Goal: Task Accomplishment & Management: Use online tool/utility

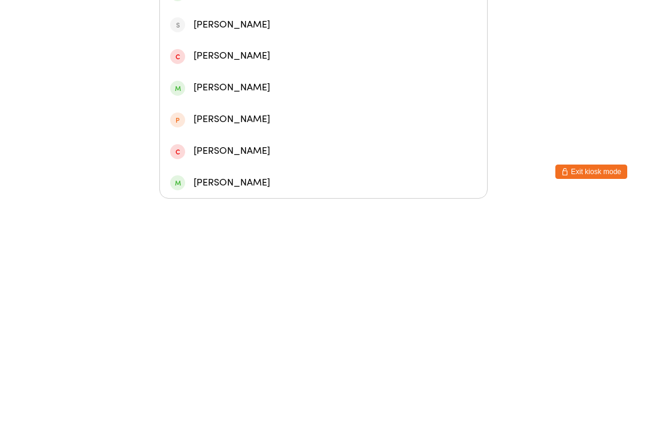
type input "Kri"
click at [207, 196] on div "[PERSON_NAME]" at bounding box center [323, 204] width 307 height 16
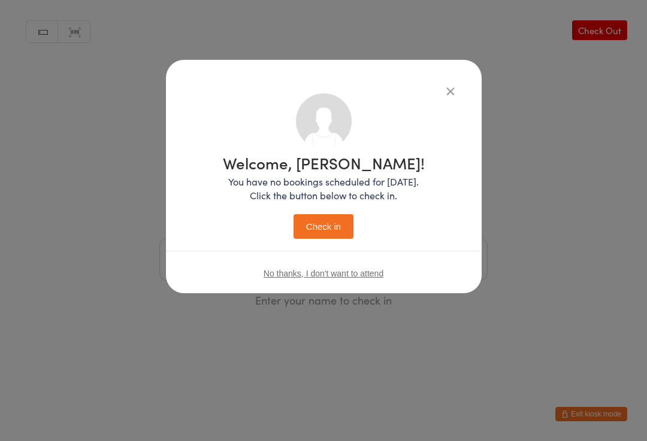
click at [320, 225] on button "Check in" at bounding box center [323, 226] width 60 height 25
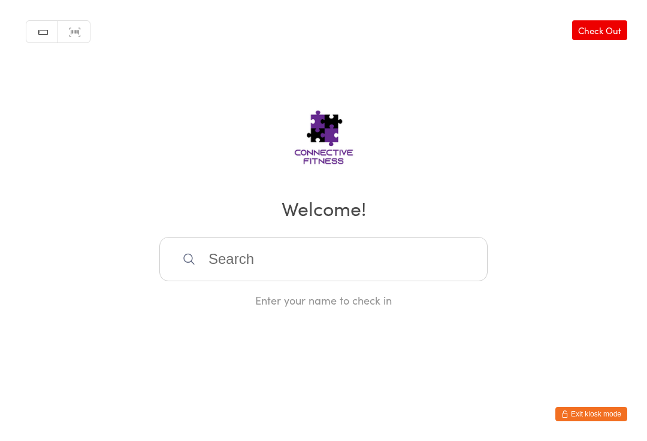
click at [434, 280] on input "search" at bounding box center [323, 259] width 328 height 44
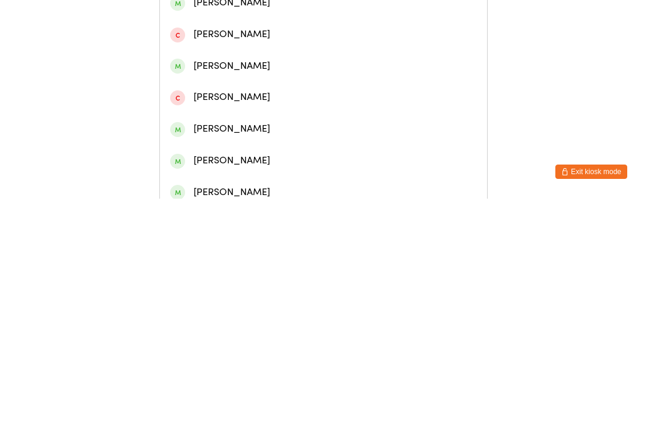
type input "[PERSON_NAME]"
click at [282, 90] on div "[PERSON_NAME]" at bounding box center [323, 87] width 307 height 16
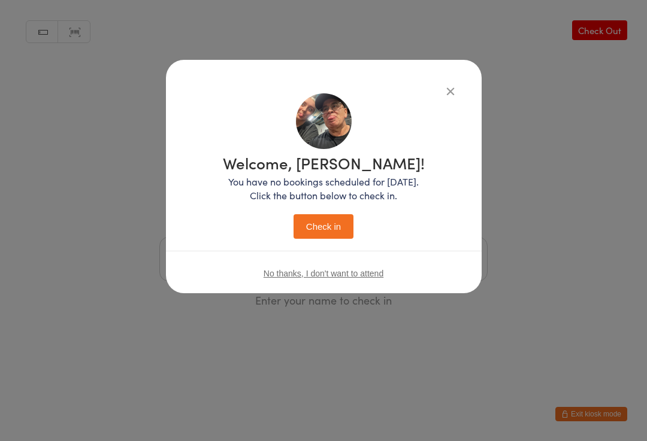
click at [352, 224] on button "Check in" at bounding box center [323, 226] width 60 height 25
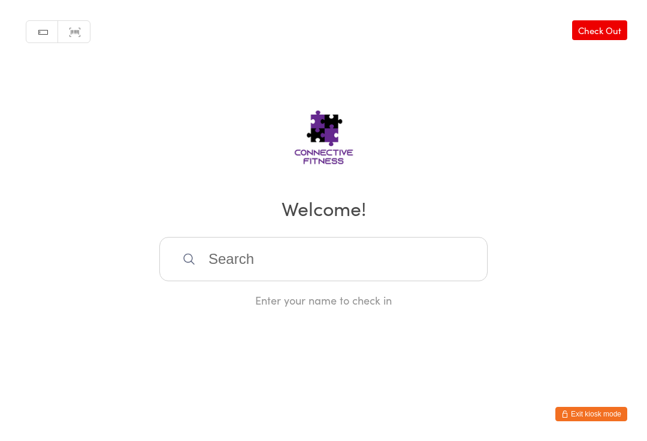
click at [278, 271] on input "search" at bounding box center [323, 259] width 328 height 44
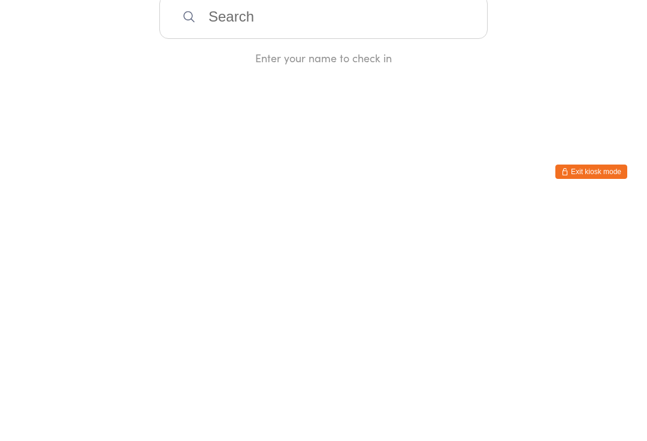
click at [526, 97] on html "You have now entered Kiosk Mode. Members will be able to check themselves in us…" at bounding box center [323, 220] width 647 height 441
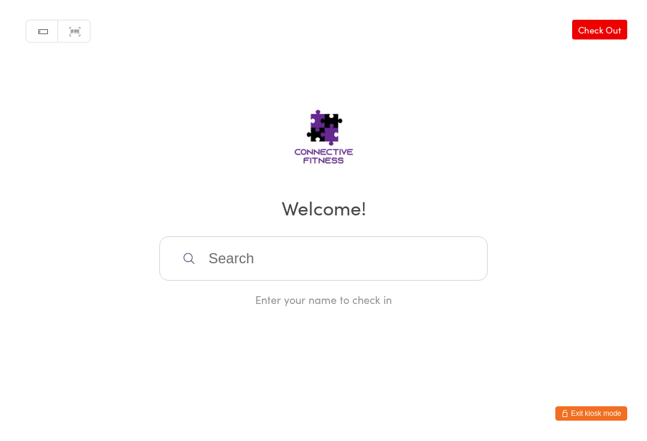
click at [608, 28] on link "Check Out" at bounding box center [599, 30] width 55 height 20
click at [302, 265] on input "search" at bounding box center [323, 259] width 328 height 44
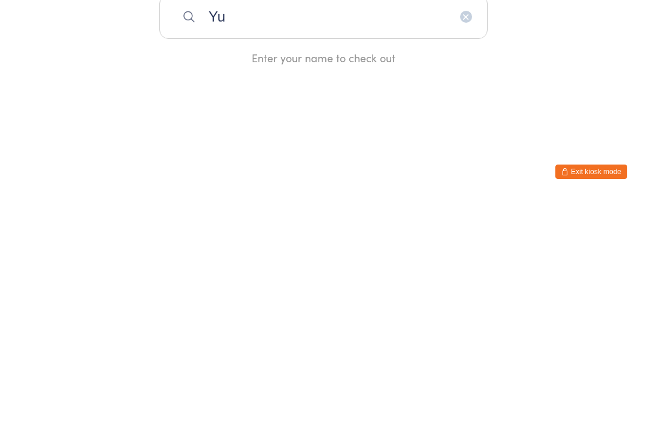
type input "Y"
type input "Usa"
click at [341, 290] on div "Usa [PERSON_NAME]" at bounding box center [323, 298] width 307 height 16
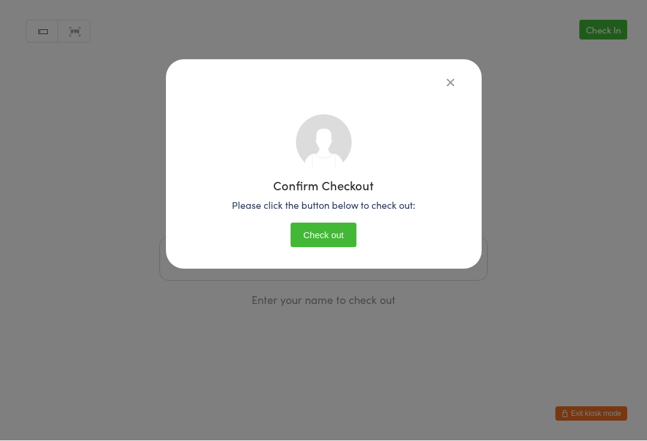
click at [344, 237] on button "Check out" at bounding box center [323, 235] width 66 height 25
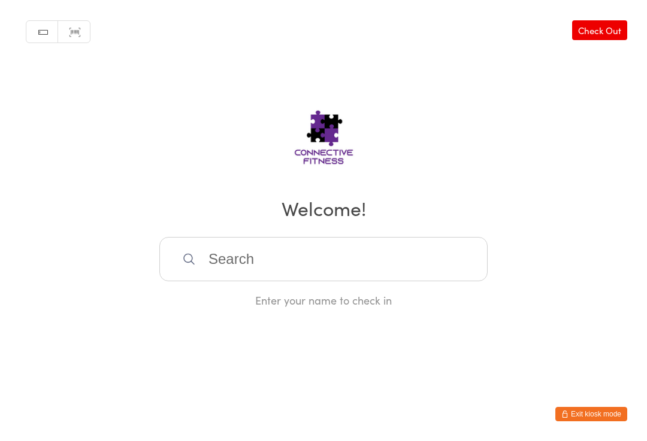
click at [185, 257] on input "search" at bounding box center [323, 259] width 328 height 44
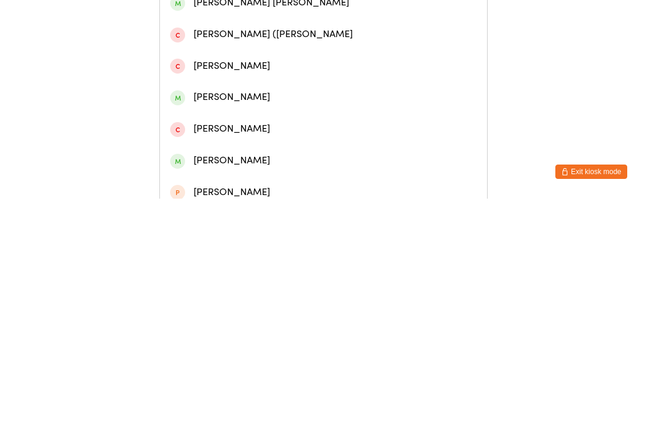
type input "[GEOGRAPHIC_DATA]"
click at [233, 159] on div "[PERSON_NAME]" at bounding box center [323, 151] width 307 height 16
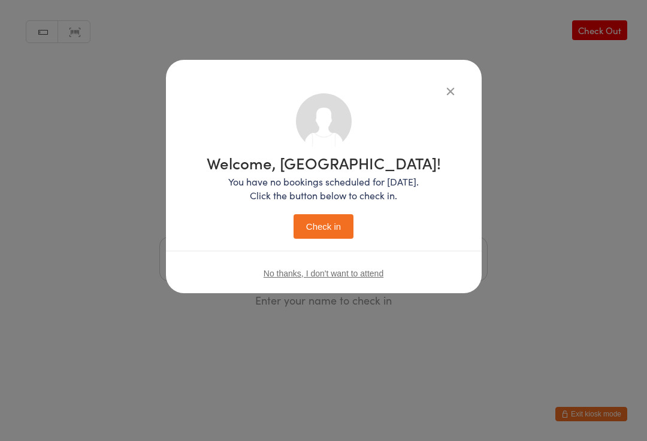
click at [322, 233] on button "Check in" at bounding box center [323, 226] width 60 height 25
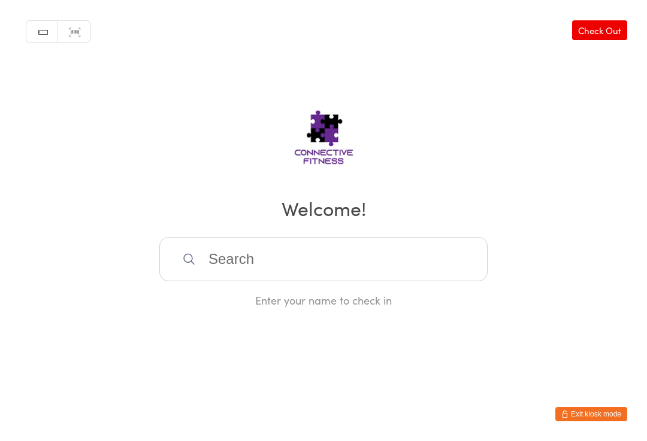
click at [320, 268] on input "search" at bounding box center [323, 259] width 328 height 44
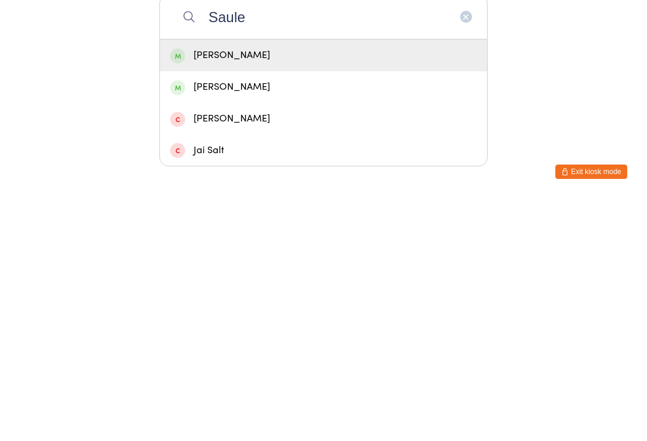
type input "Saule"
click at [270, 290] on div "[PERSON_NAME]" at bounding box center [323, 298] width 307 height 16
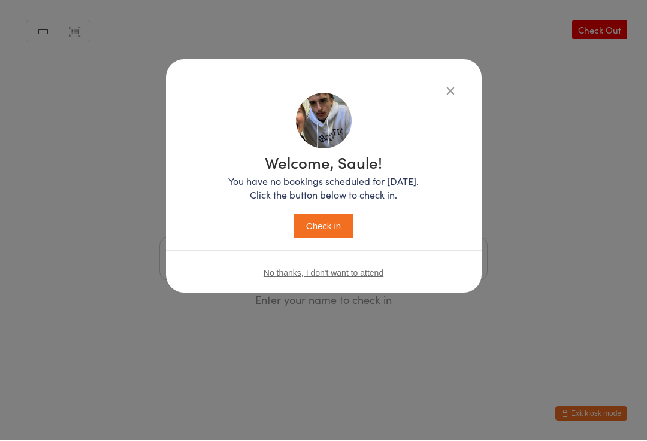
click at [314, 234] on button "Check in" at bounding box center [323, 226] width 60 height 25
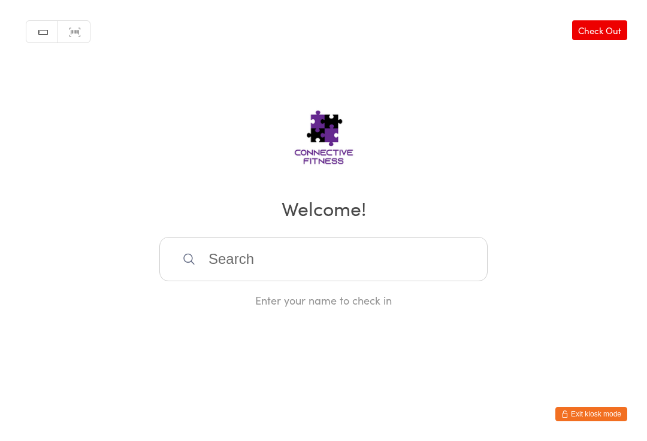
click at [604, 40] on link "Check Out" at bounding box center [599, 30] width 55 height 20
click at [400, 261] on input "search" at bounding box center [323, 259] width 328 height 44
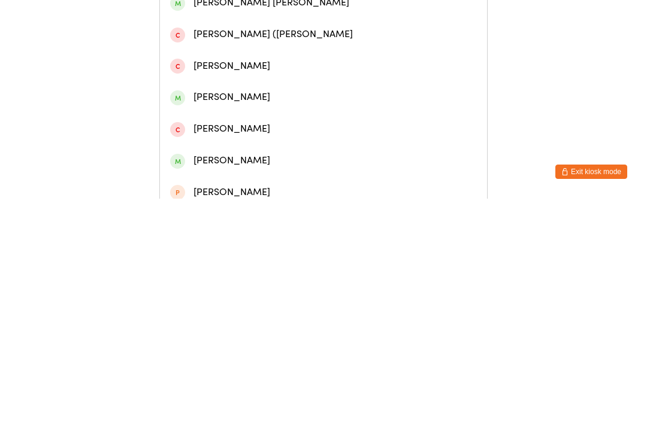
type input "[GEOGRAPHIC_DATA]"
click at [349, 154] on div "[PERSON_NAME]" at bounding box center [323, 151] width 307 height 16
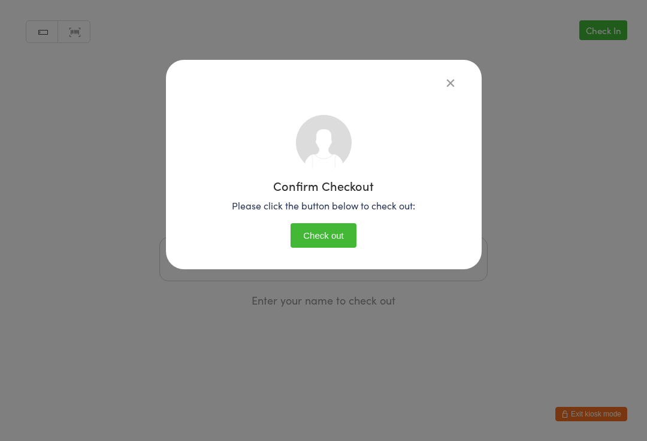
click at [331, 248] on button "Check out" at bounding box center [323, 235] width 66 height 25
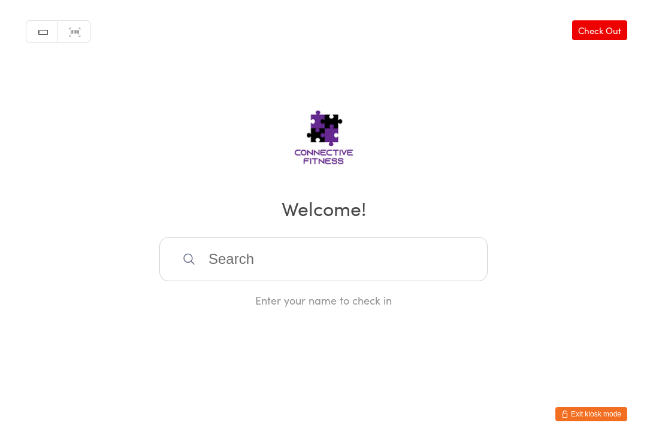
click at [299, 274] on input "search" at bounding box center [323, 259] width 328 height 44
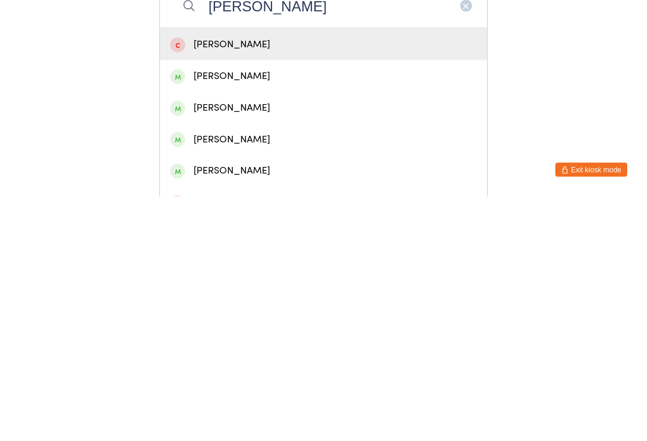
scroll to position [16, 0]
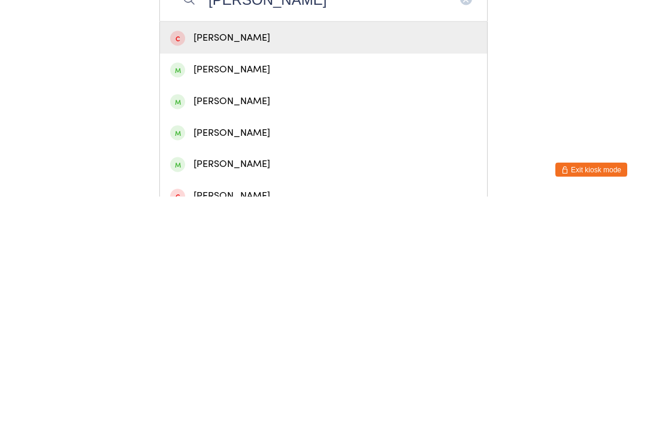
type input "[PERSON_NAME]"
click at [293, 338] on div "[PERSON_NAME]" at bounding box center [323, 346] width 307 height 16
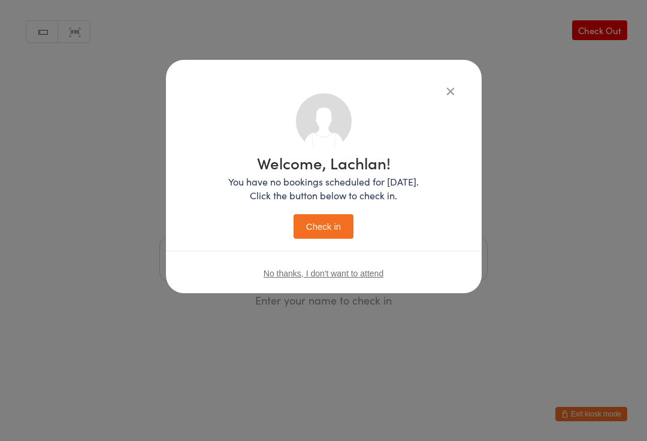
click at [320, 222] on button "Check in" at bounding box center [323, 226] width 60 height 25
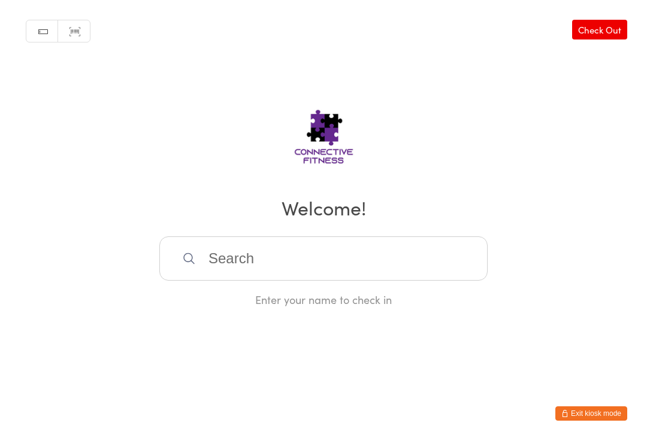
click at [240, 259] on input "search" at bounding box center [323, 259] width 328 height 44
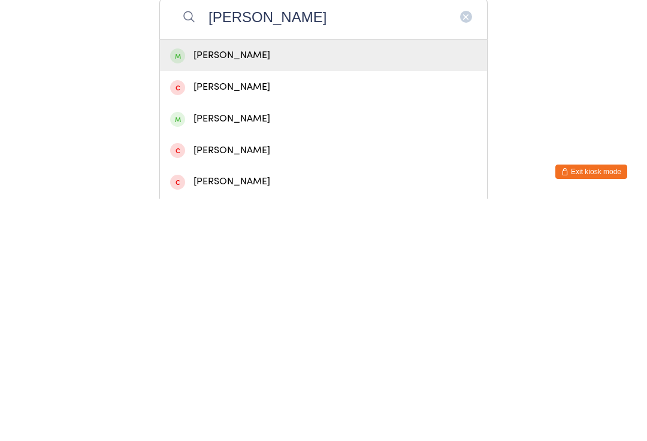
type input "[PERSON_NAME]"
click at [240, 290] on div "[PERSON_NAME]" at bounding box center [323, 298] width 307 height 16
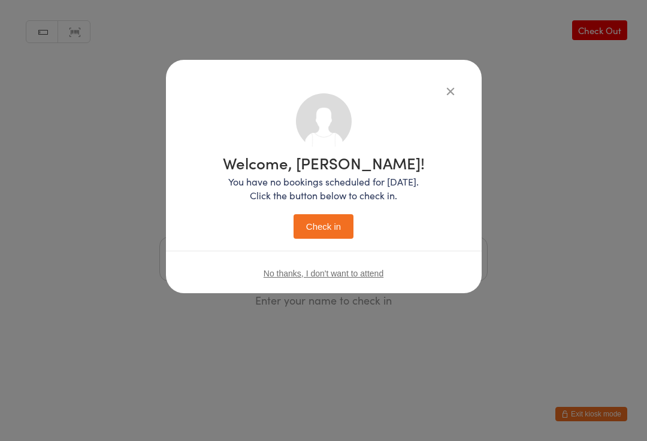
click at [323, 220] on button "Check in" at bounding box center [323, 226] width 60 height 25
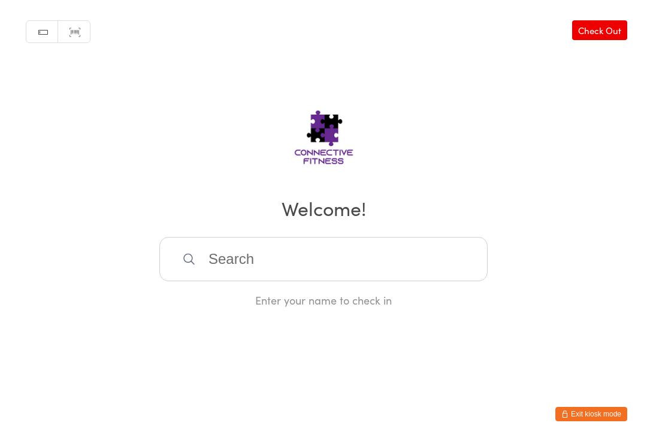
click at [297, 280] on input "search" at bounding box center [323, 259] width 328 height 44
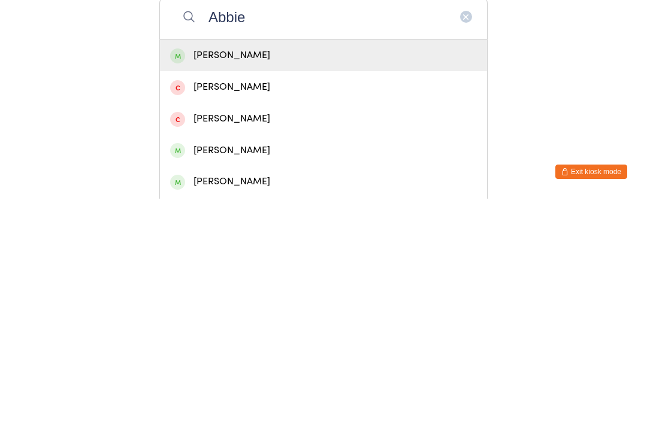
type input "Abbie"
click at [277, 290] on div "[PERSON_NAME]" at bounding box center [323, 298] width 307 height 16
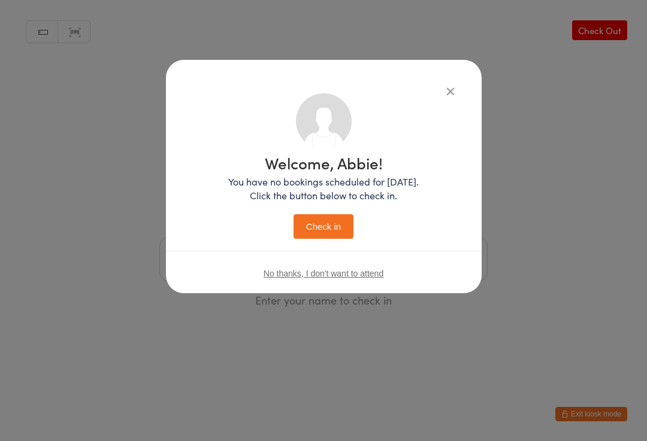
click at [326, 235] on button "Check in" at bounding box center [323, 226] width 60 height 25
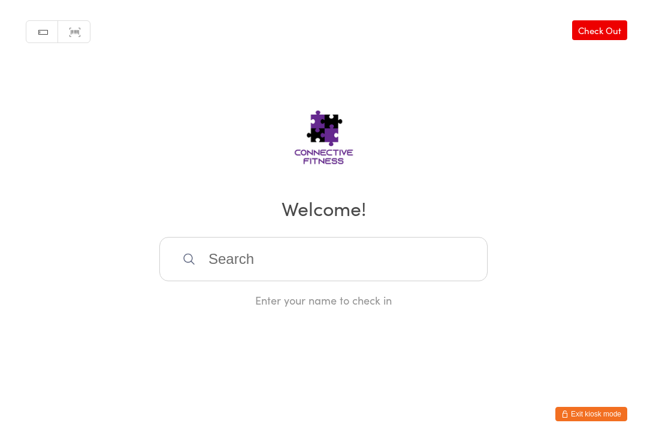
click at [338, 267] on input "search" at bounding box center [323, 259] width 328 height 44
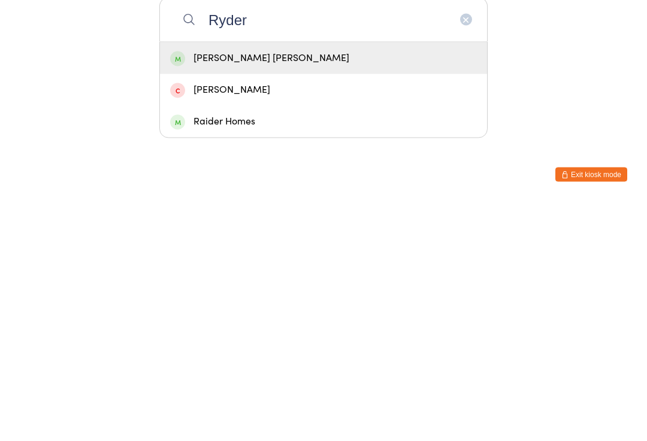
type input "Ryder"
click at [311, 290] on div "[PERSON_NAME] [PERSON_NAME]" at bounding box center [323, 298] width 307 height 16
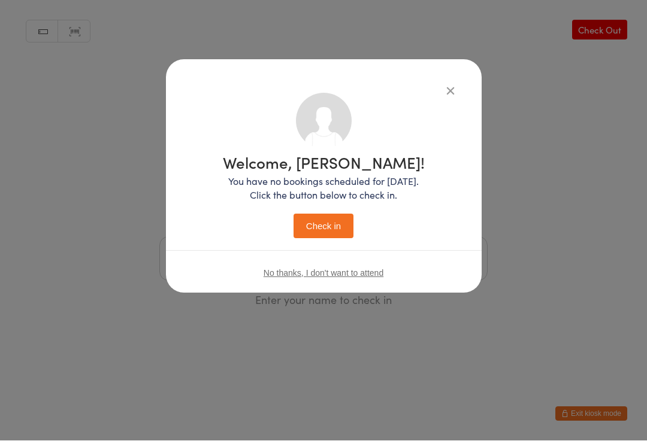
click at [335, 222] on button "Check in" at bounding box center [323, 226] width 60 height 25
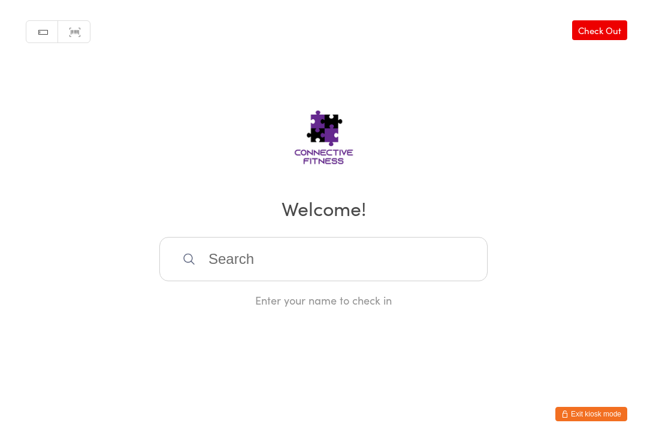
click at [368, 276] on input "search" at bounding box center [323, 259] width 328 height 44
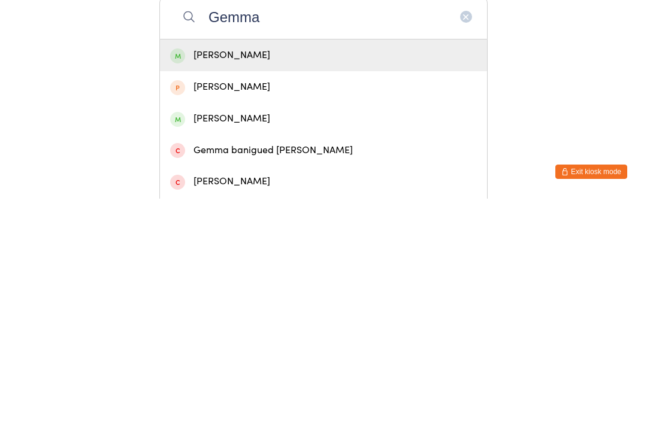
type input "Gemma"
click at [268, 290] on div "[PERSON_NAME]" at bounding box center [323, 298] width 307 height 16
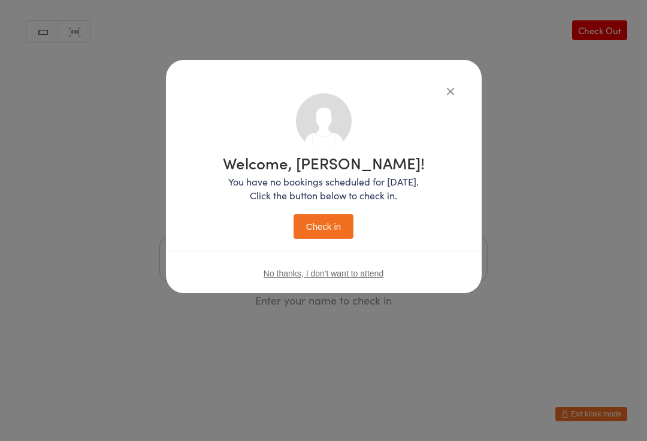
click at [340, 224] on button "Check in" at bounding box center [323, 226] width 60 height 25
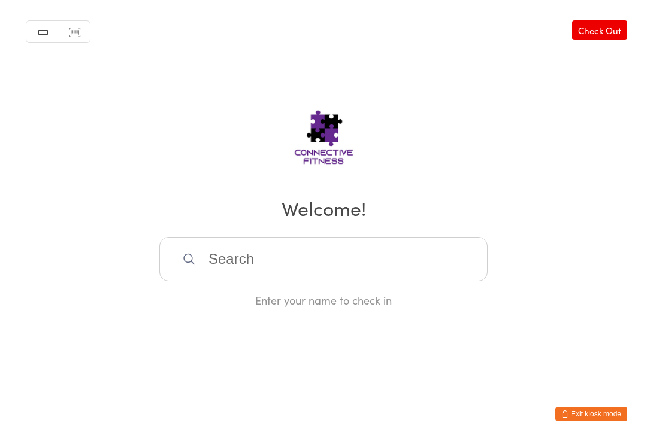
click at [225, 275] on input "search" at bounding box center [323, 259] width 328 height 44
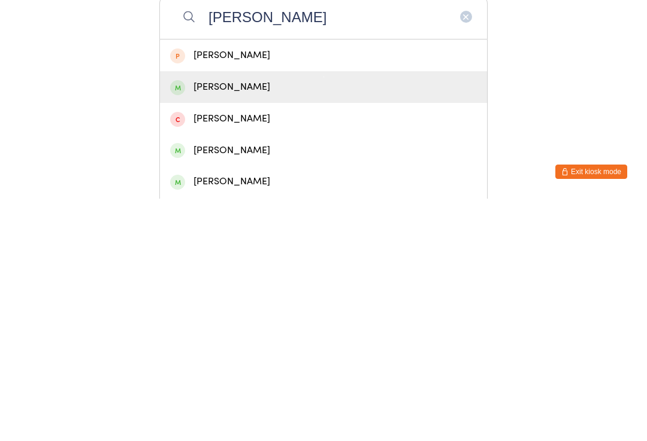
type input "[PERSON_NAME]"
click at [290, 322] on div "[PERSON_NAME]" at bounding box center [323, 330] width 307 height 16
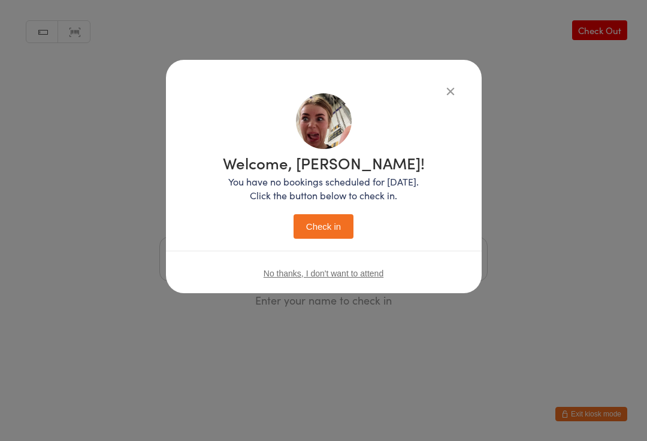
click at [329, 225] on button "Check in" at bounding box center [323, 226] width 60 height 25
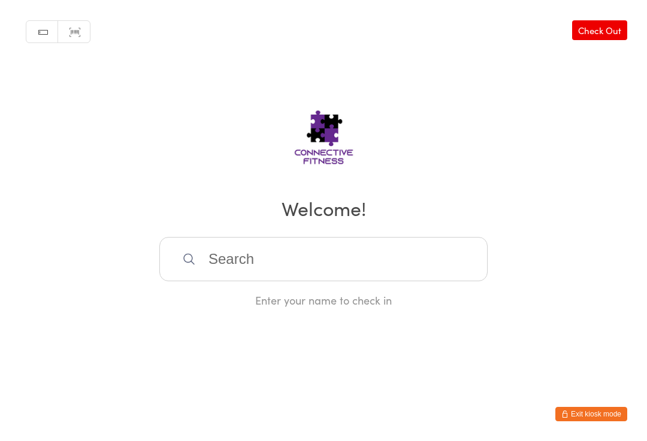
click at [331, 262] on input "search" at bounding box center [323, 259] width 328 height 44
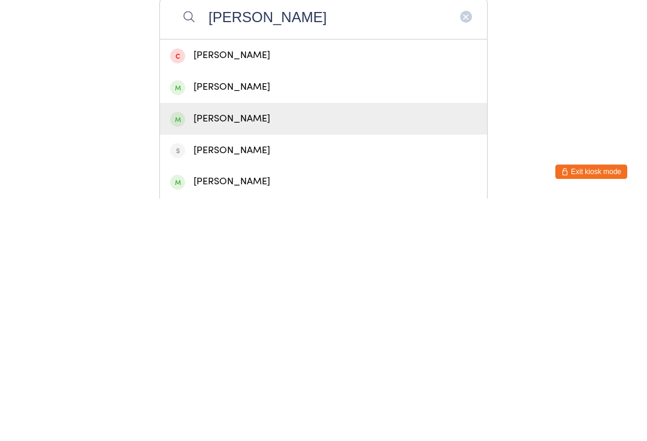
type input "[PERSON_NAME]"
click at [259, 353] on div "[PERSON_NAME]" at bounding box center [323, 361] width 307 height 16
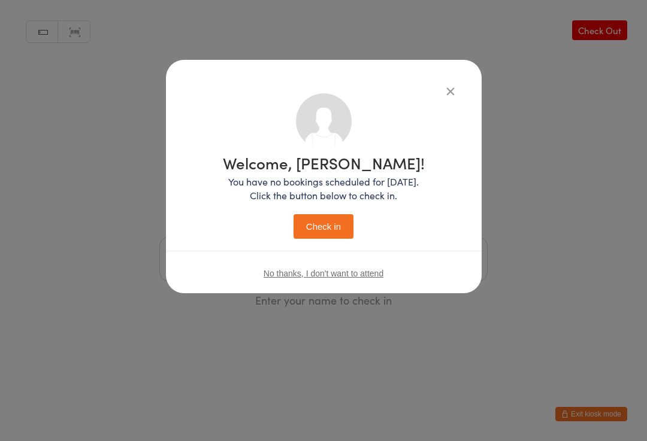
click at [317, 228] on button "Check in" at bounding box center [323, 226] width 60 height 25
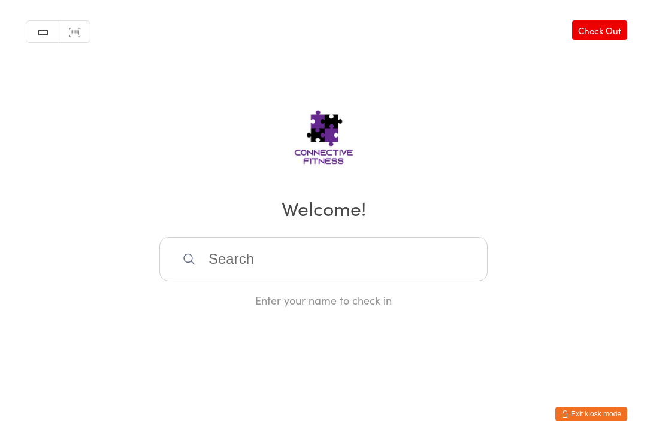
click at [269, 243] on input "search" at bounding box center [323, 259] width 328 height 44
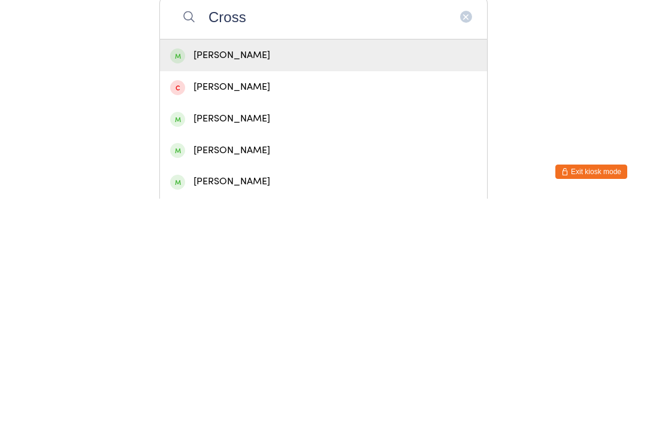
type input "Cross"
click at [289, 353] on div "[PERSON_NAME]" at bounding box center [323, 361] width 307 height 16
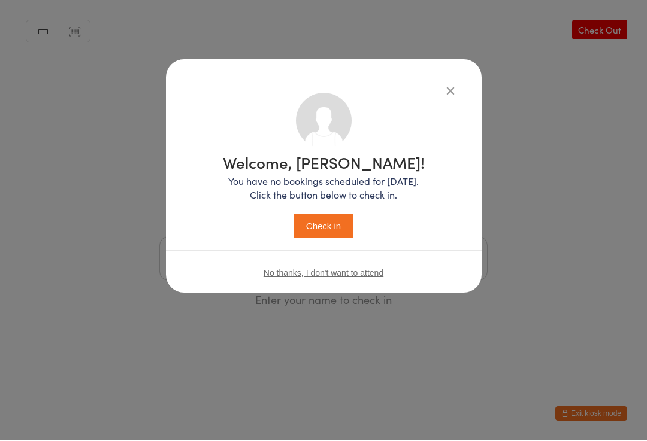
click at [338, 228] on button "Check in" at bounding box center [323, 226] width 60 height 25
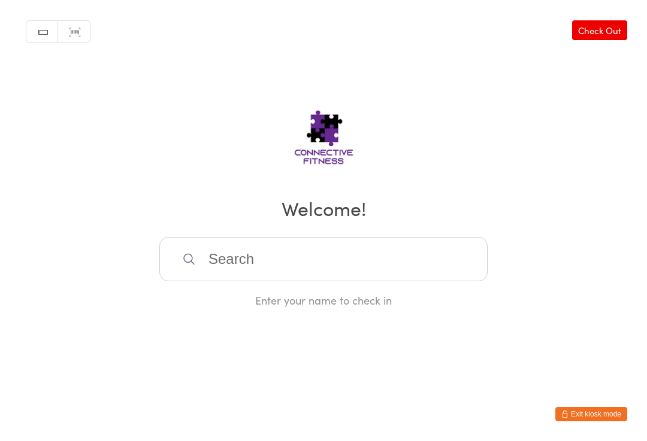
click at [223, 271] on input "search" at bounding box center [323, 259] width 328 height 44
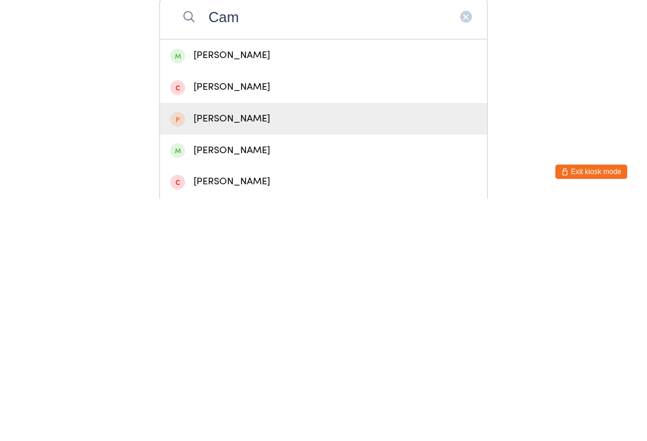
type input "Cam"
click at [213, 353] on div "[PERSON_NAME]" at bounding box center [323, 361] width 307 height 16
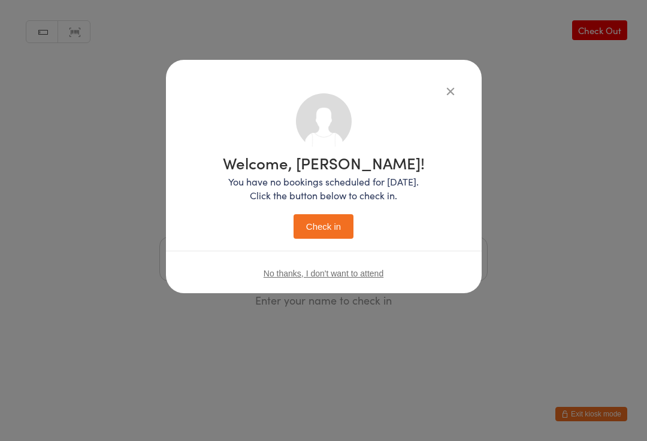
click at [316, 218] on button "Check in" at bounding box center [323, 226] width 60 height 25
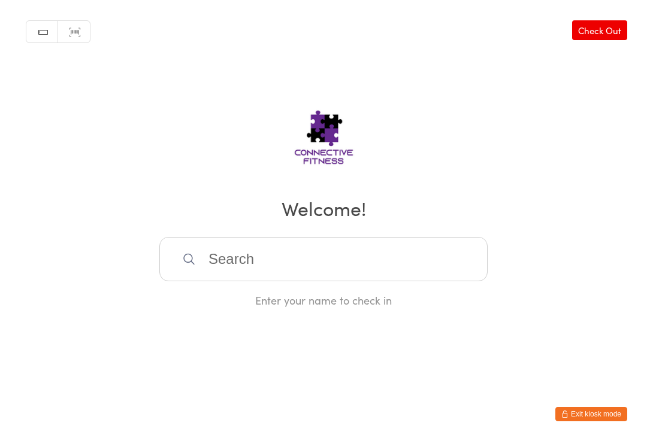
click at [334, 243] on input "search" at bounding box center [323, 259] width 328 height 44
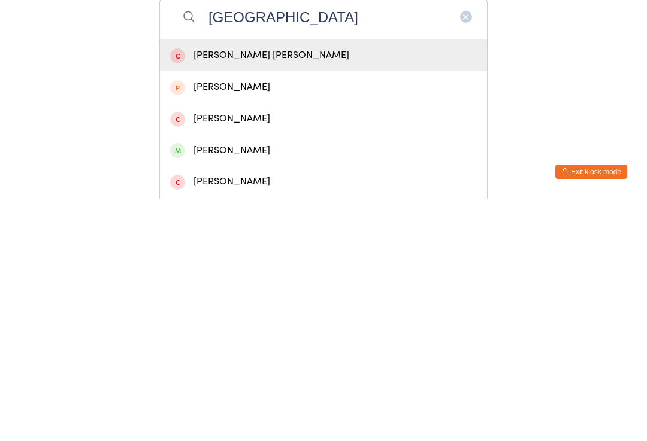
type input "[GEOGRAPHIC_DATA]"
click at [316, 385] on div "[PERSON_NAME]" at bounding box center [323, 393] width 307 height 16
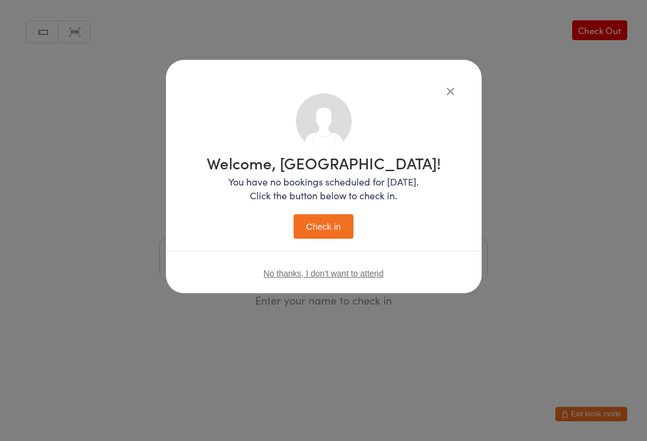
click at [329, 235] on button "Check in" at bounding box center [323, 226] width 60 height 25
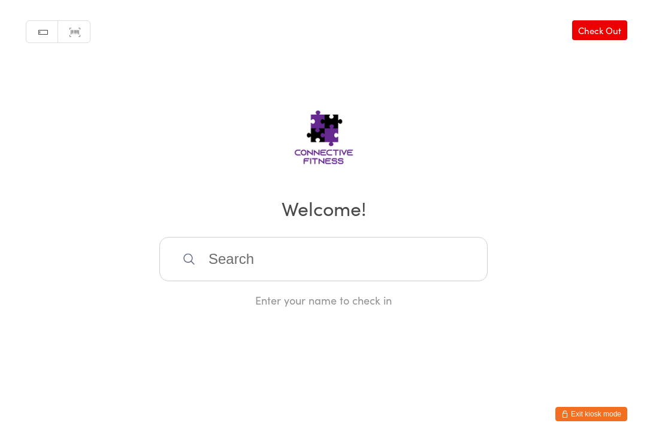
click at [468, 256] on input "search" at bounding box center [323, 259] width 328 height 44
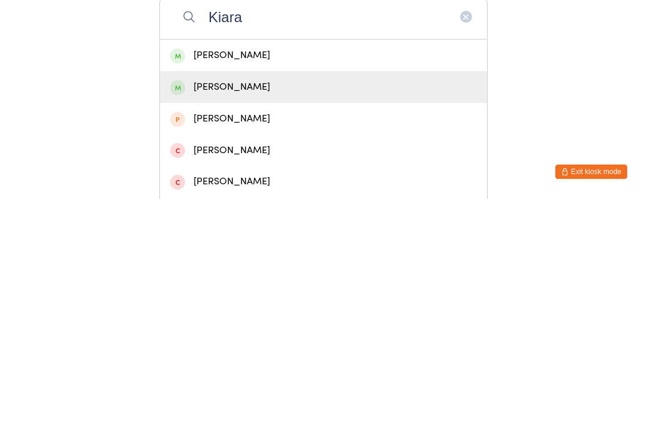
type input "Kiara"
click at [297, 322] on div "[PERSON_NAME]" at bounding box center [323, 330] width 307 height 16
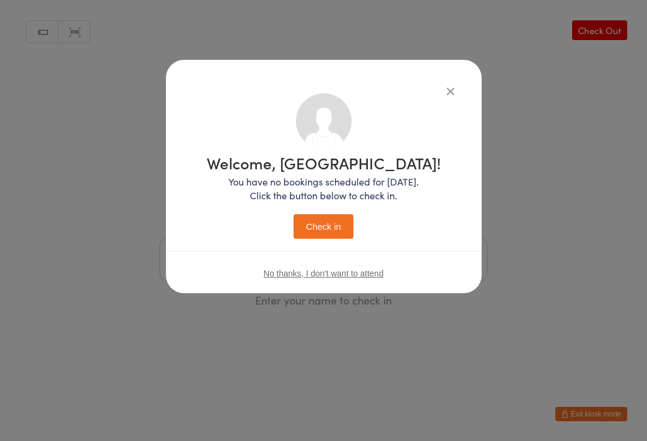
click at [328, 221] on button "Check in" at bounding box center [323, 226] width 60 height 25
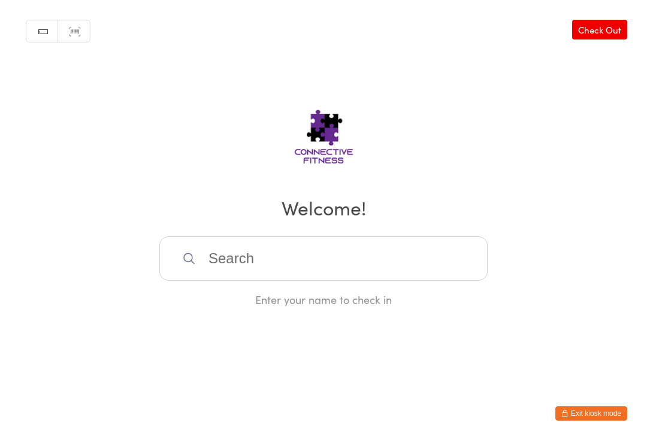
click at [304, 277] on input "search" at bounding box center [323, 259] width 328 height 44
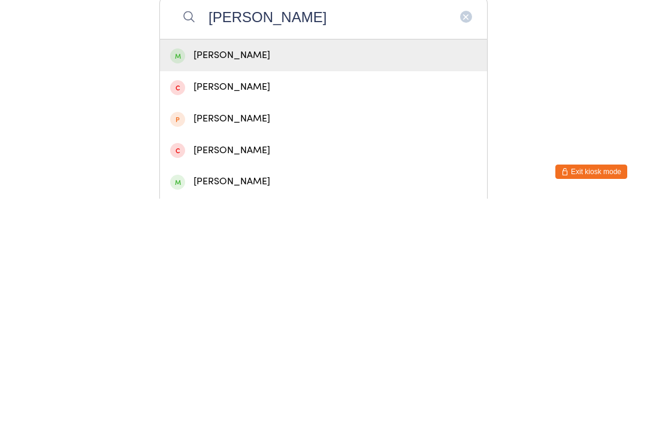
type input "[PERSON_NAME]"
click at [225, 290] on div "[PERSON_NAME]" at bounding box center [323, 298] width 307 height 16
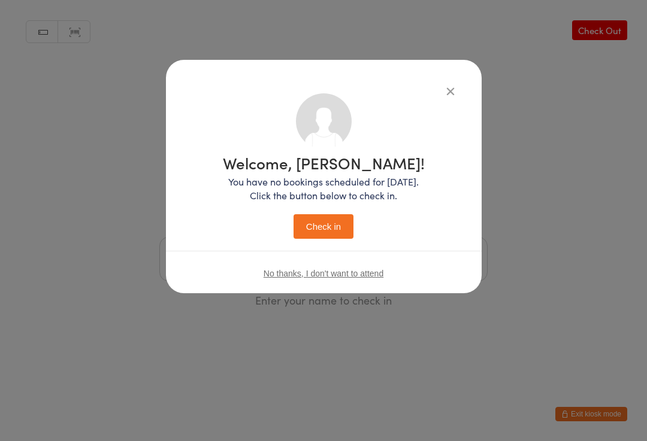
click at [325, 222] on button "Check in" at bounding box center [323, 226] width 60 height 25
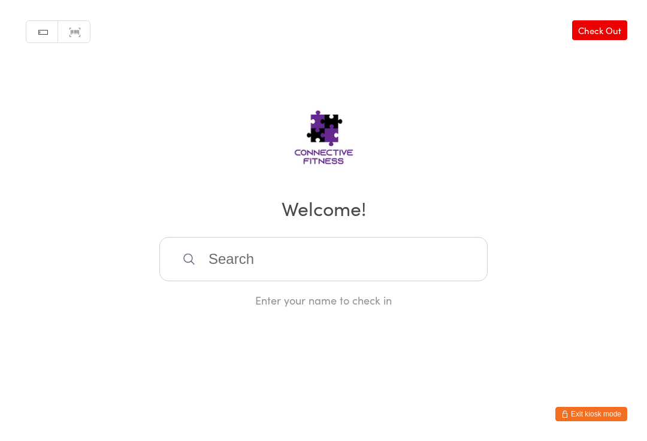
click at [217, 258] on input "search" at bounding box center [323, 259] width 328 height 44
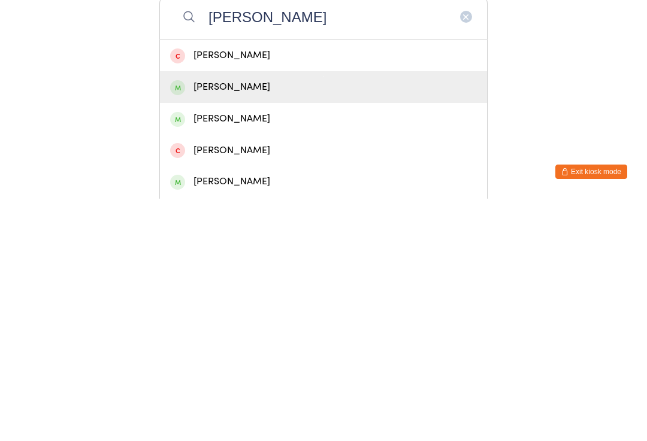
type input "[PERSON_NAME]"
click at [253, 322] on div "[PERSON_NAME]" at bounding box center [323, 330] width 307 height 16
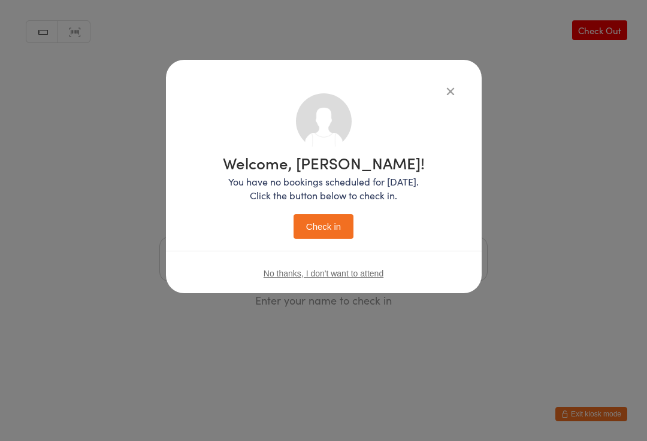
click at [334, 223] on button "Check in" at bounding box center [323, 226] width 60 height 25
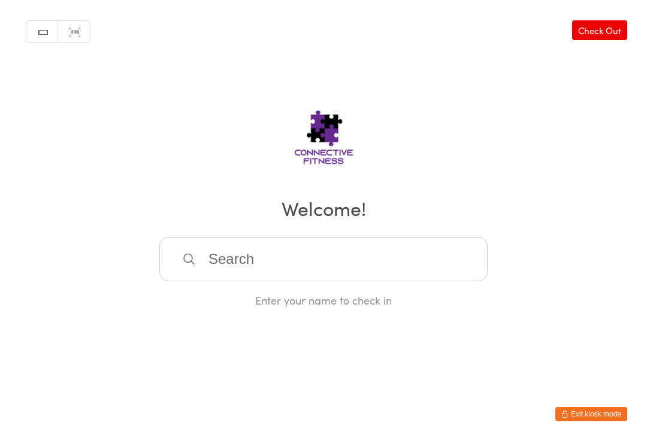
click at [310, 280] on input "search" at bounding box center [323, 259] width 328 height 44
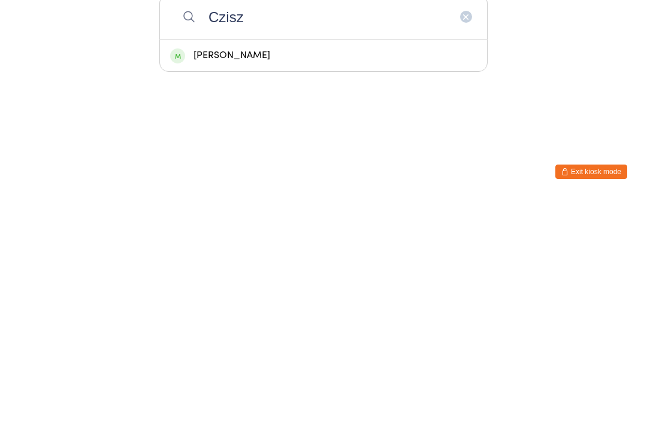
type input "Czisz"
click at [245, 290] on div "[PERSON_NAME]" at bounding box center [323, 298] width 307 height 16
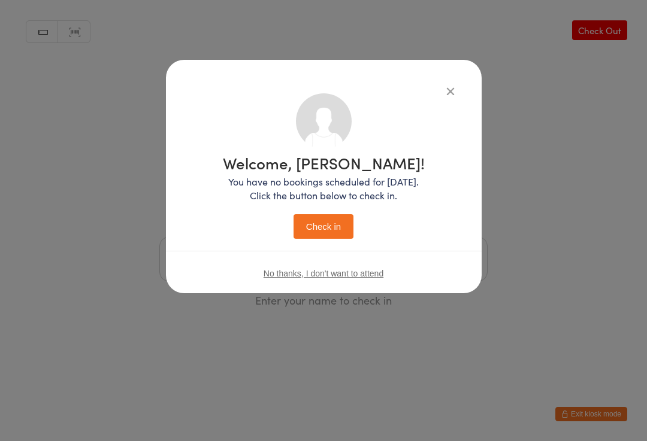
click at [325, 225] on button "Check in" at bounding box center [323, 226] width 60 height 25
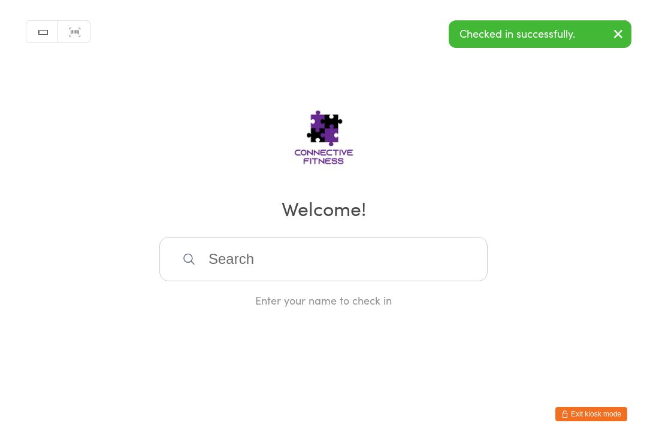
click at [259, 250] on input "search" at bounding box center [323, 259] width 328 height 44
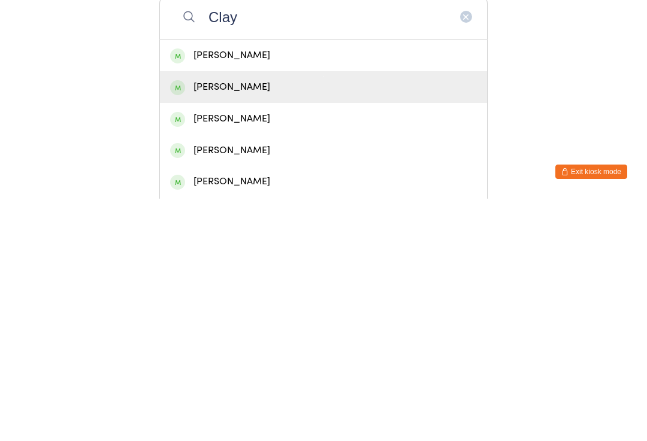
type input "Clay"
click at [198, 322] on div "[PERSON_NAME]" at bounding box center [323, 330] width 307 height 16
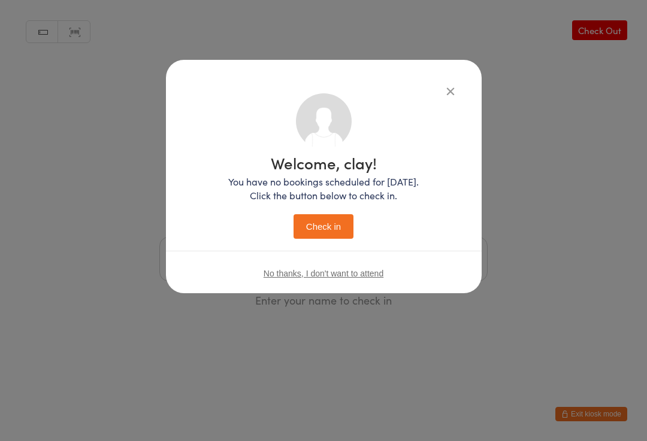
click at [320, 229] on button "Check in" at bounding box center [323, 226] width 60 height 25
